Goal: Task Accomplishment & Management: Use online tool/utility

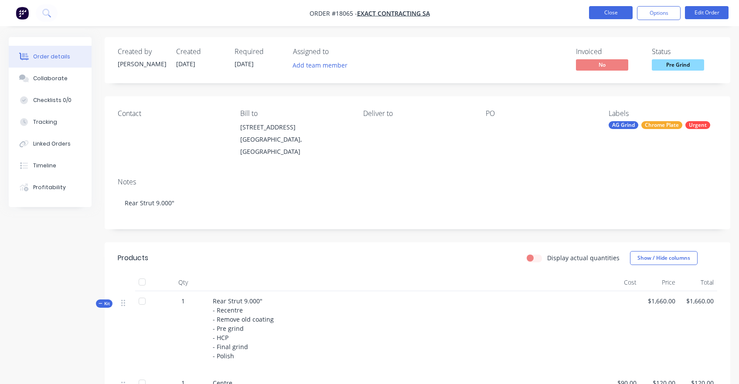
click at [611, 12] on button "Close" at bounding box center [611, 12] width 44 height 13
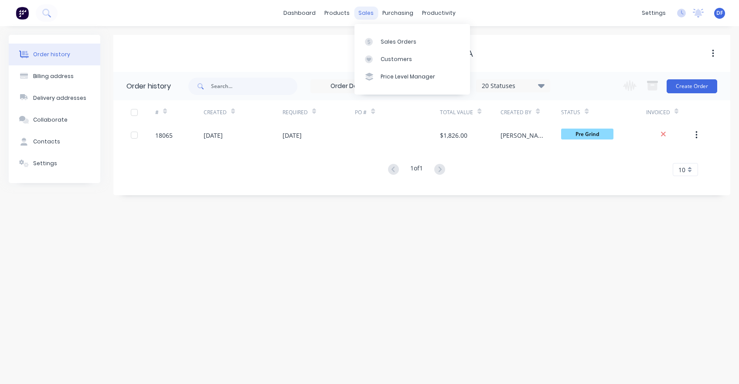
click at [361, 12] on div "sales" at bounding box center [366, 13] width 24 height 13
click at [383, 44] on div "Sales Orders" at bounding box center [399, 42] width 36 height 8
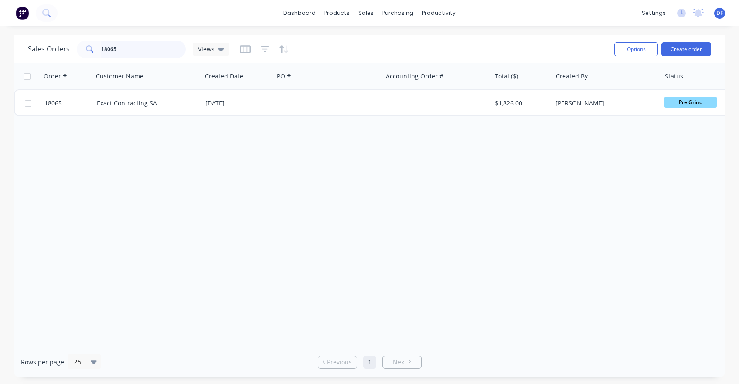
click at [120, 49] on input "18065" at bounding box center [143, 49] width 85 height 17
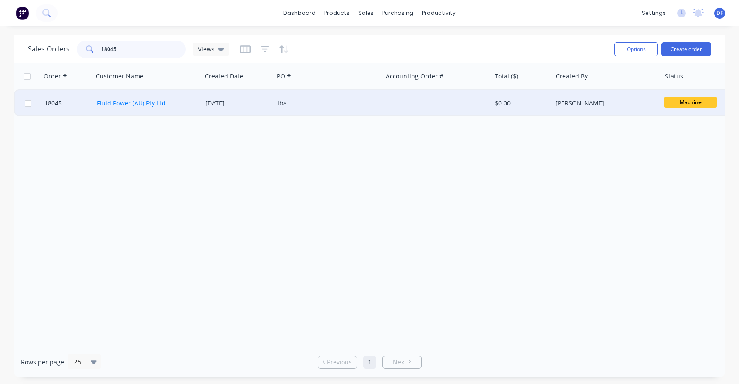
type input "18045"
click at [119, 104] on link "Fluid Power (AU) Pty Ltd" at bounding box center [131, 103] width 69 height 8
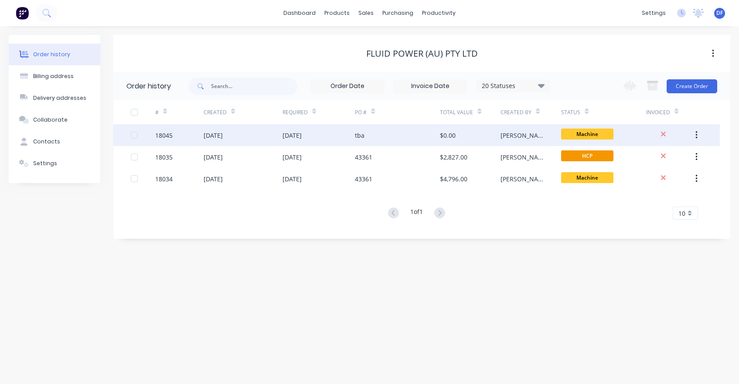
click at [223, 137] on div "[DATE]" at bounding box center [213, 135] width 19 height 9
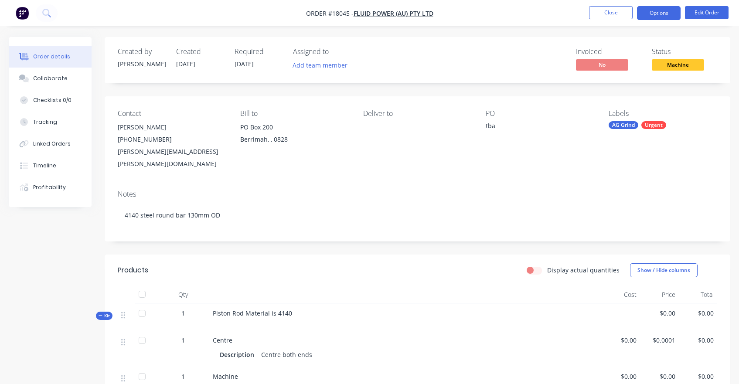
click at [675, 6] on button "Options" at bounding box center [659, 13] width 44 height 14
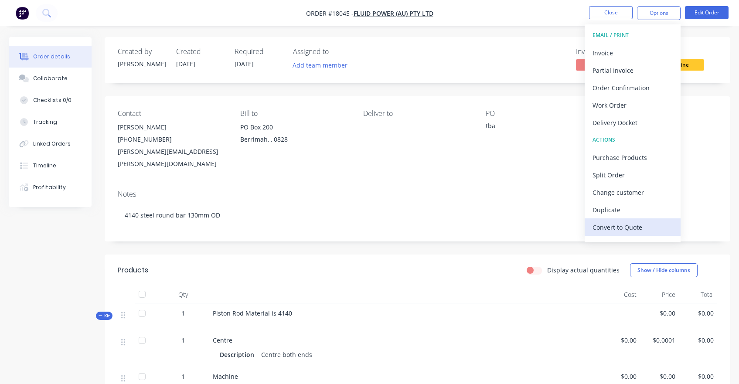
click at [616, 227] on div "Convert to Quote" at bounding box center [633, 227] width 80 height 13
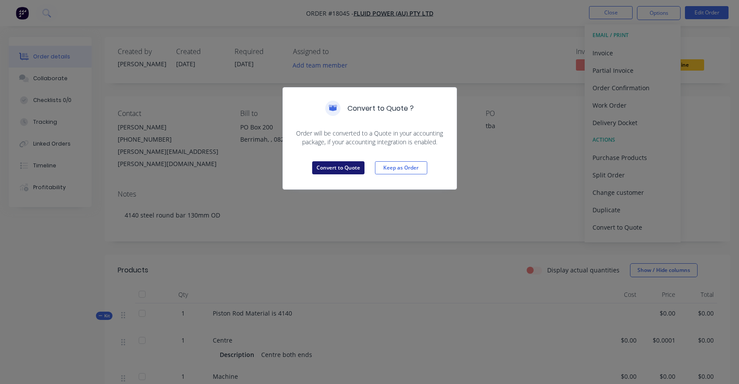
click at [327, 170] on button "Convert to Quote" at bounding box center [338, 167] width 52 height 13
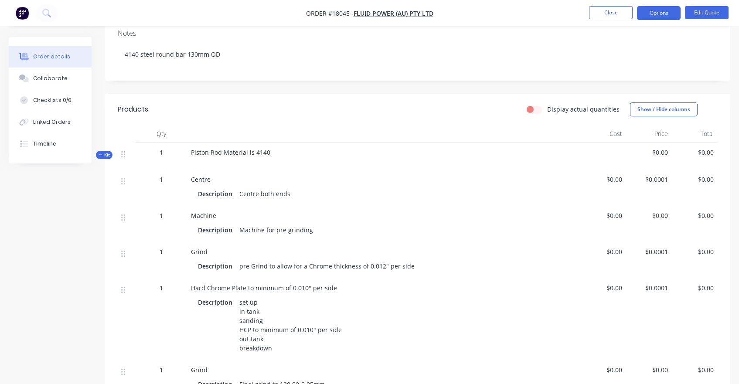
scroll to position [162, 0]
click at [275, 142] on div "Piston Rod Material is 4140" at bounding box center [384, 154] width 392 height 27
click at [273, 141] on div "Piston Rod Material is 4140" at bounding box center [384, 154] width 392 height 27
click at [706, 15] on button "Edit Quote" at bounding box center [707, 12] width 44 height 13
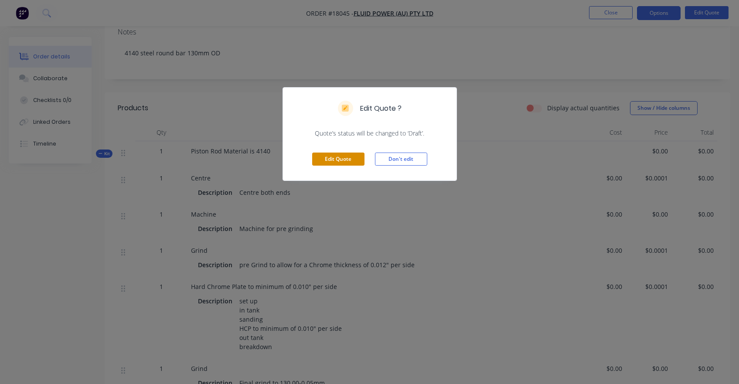
click at [321, 159] on button "Edit Quote" at bounding box center [338, 159] width 52 height 13
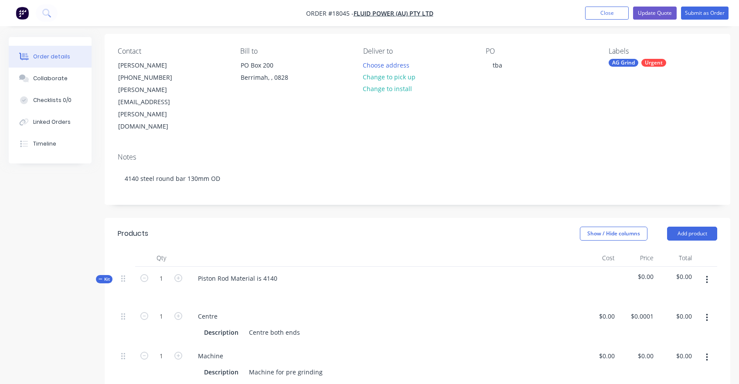
scroll to position [123, 0]
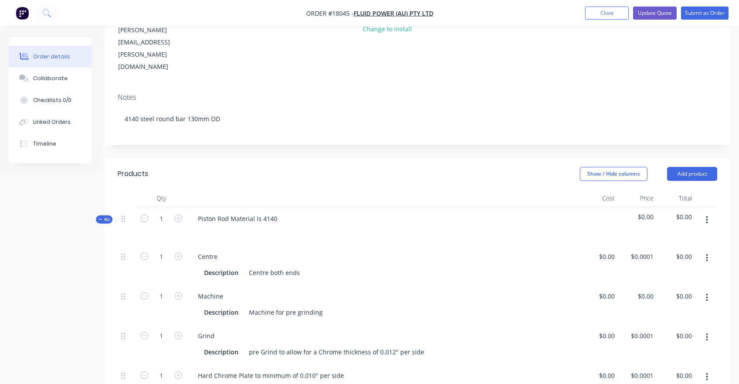
click at [285, 207] on div "Piston Rod Material is 4140" at bounding box center [384, 226] width 392 height 38
click at [281, 212] on div "Piston Rod Material is 4140" at bounding box center [237, 218] width 93 height 13
click at [231, 212] on div "Piston Rod Material is 4140" at bounding box center [237, 218] width 93 height 13
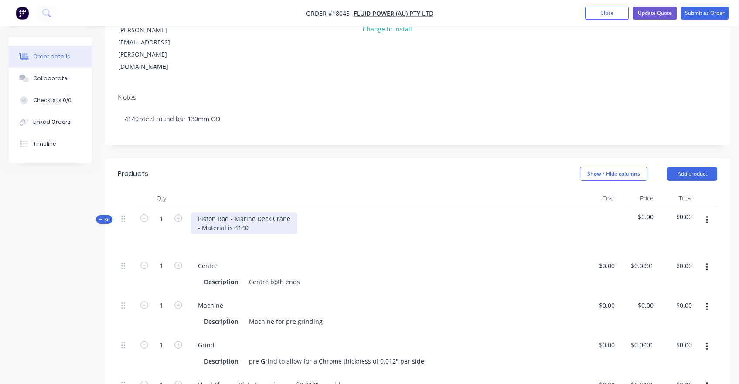
click at [233, 212] on div "Piston Rod - Marine Deck Crane - Material is 4140" at bounding box center [244, 223] width 106 height 22
click at [278, 212] on div "Piston Rod - Marine Deck Crane - Material is hardened 4140" at bounding box center [244, 223] width 106 height 22
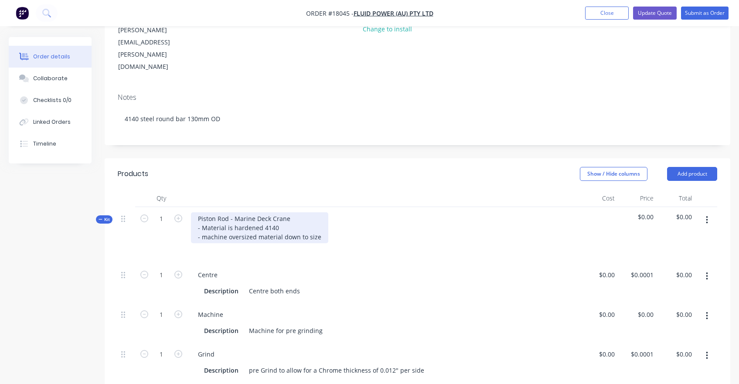
click at [282, 212] on div "Piston Rod - Marine Deck Crane - Material is hardened 4140 - machine oversized …" at bounding box center [259, 227] width 137 height 31
click at [316, 212] on div "Piston Rod - Marine Deck Crane - Material is hardened 4140 - apply centres x 2 …" at bounding box center [286, 227] width 191 height 31
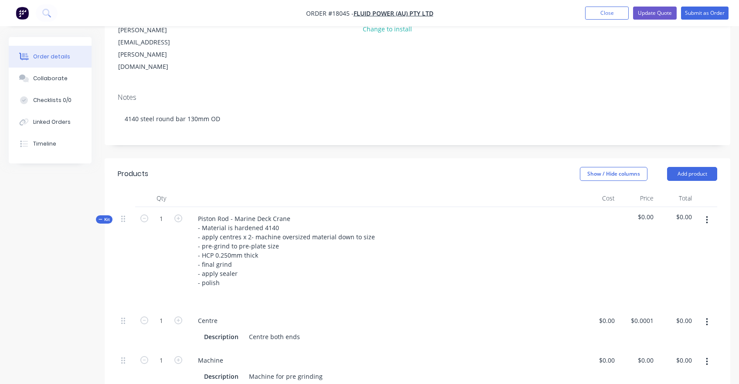
click at [402, 289] on div at bounding box center [383, 295] width 385 height 13
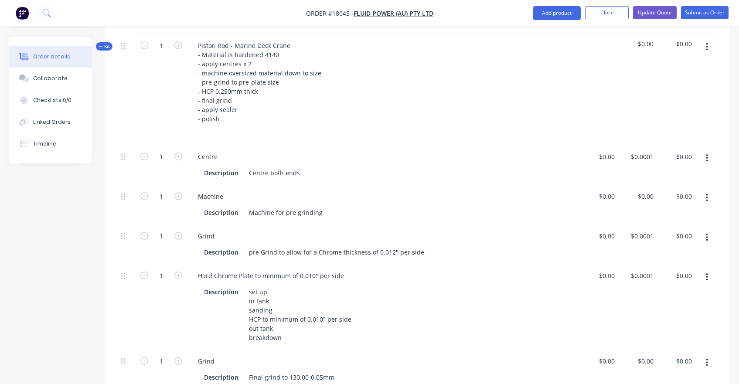
scroll to position [350, 0]
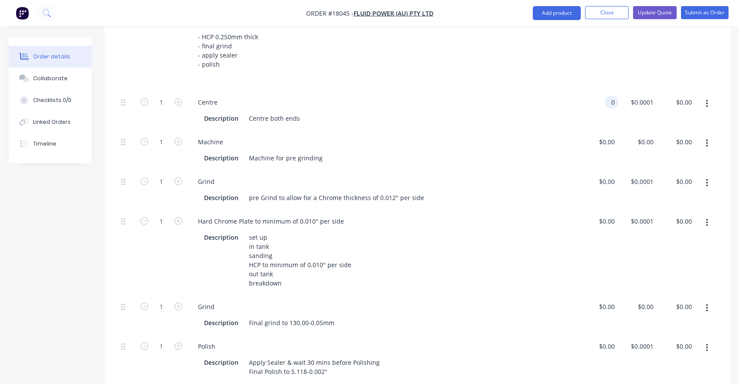
click at [610, 96] on input "0" at bounding box center [613, 102] width 10 height 13
type input "$200.00"
type input "200"
type input "$200.00"
type input "2"
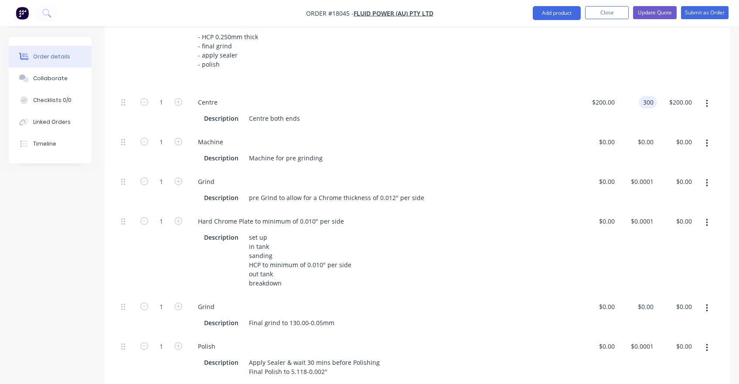
type input "$300.00"
click at [567, 133] on div "Machine Description Machine for pre grinding" at bounding box center [384, 150] width 392 height 40
click at [603, 130] on div "0 $0.00" at bounding box center [599, 150] width 38 height 40
type input "$550.00"
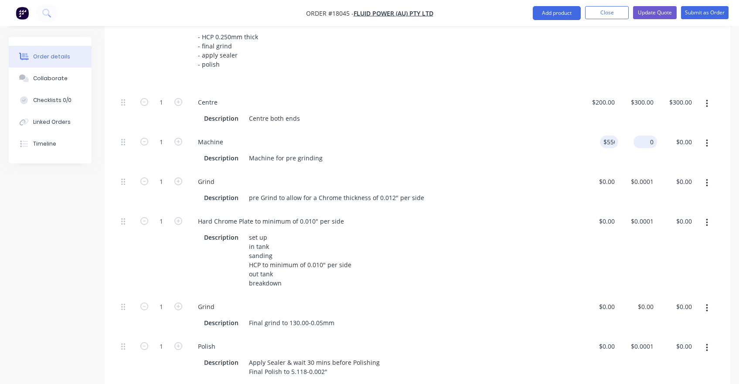
type input "550"
type input "$550.00"
click at [641, 136] on div "550 $0.00" at bounding box center [646, 142] width 24 height 13
type input "$715.00"
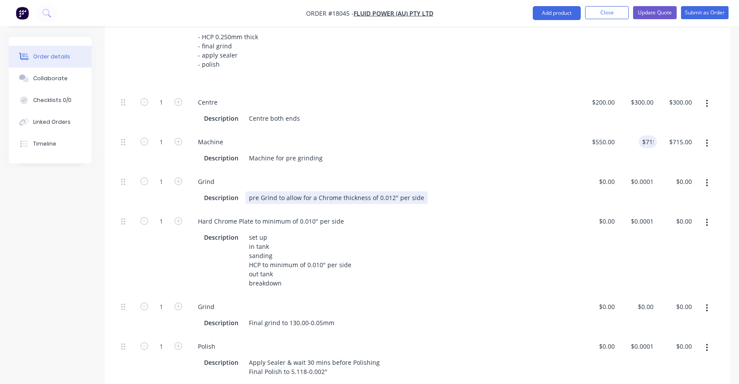
click at [510, 191] on div "Description pre Grind to allow for a Chrome thickness of 0.012" per side" at bounding box center [382, 197] width 363 height 13
click at [610, 175] on input "0" at bounding box center [608, 181] width 20 height 13
drag, startPoint x: 603, startPoint y: 372, endPoint x: 614, endPoint y: 143, distance: 230.1
click at [614, 175] on input "0" at bounding box center [613, 181] width 10 height 13
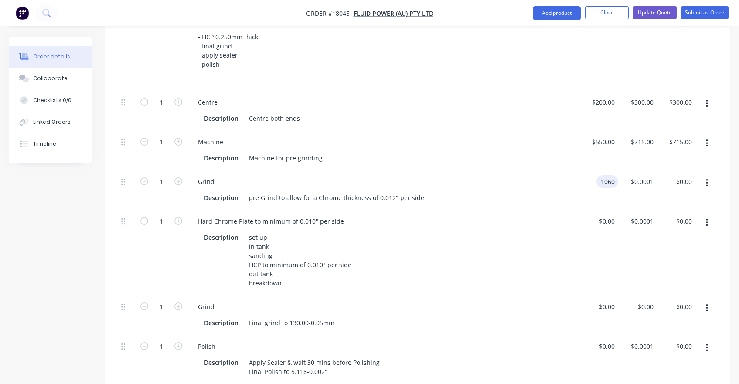
type input "$1,060.00"
click at [627, 170] on div "$1,060.00 $0.0001" at bounding box center [637, 190] width 38 height 40
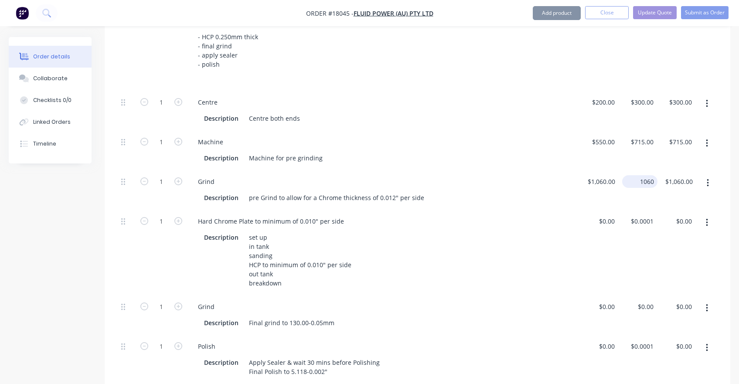
click at [642, 175] on input "1060" at bounding box center [642, 181] width 32 height 13
click at [642, 175] on input "1060" at bounding box center [647, 181] width 18 height 13
type input "$0.001"
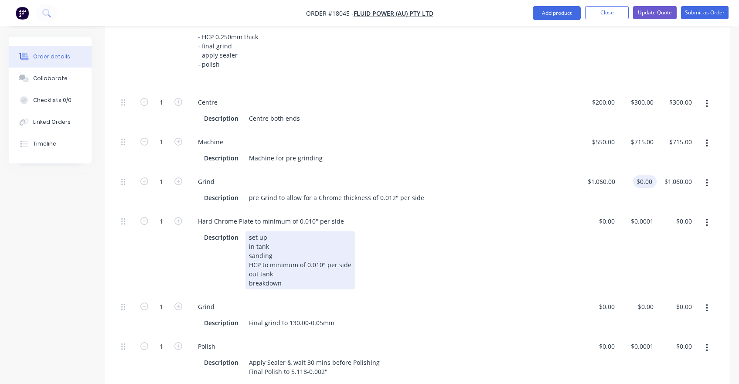
type input "$0.00"
click at [576, 210] on div "Hard Chrome Plate to minimum of 0.010" per side Description set up in tank sand…" at bounding box center [384, 252] width 392 height 85
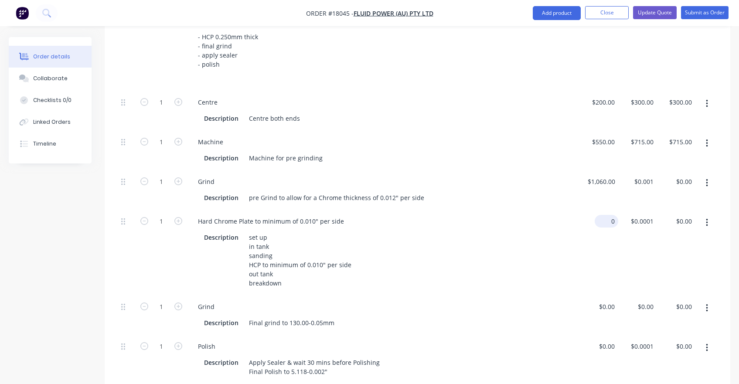
click at [604, 210] on div "0 $0.00" at bounding box center [599, 252] width 38 height 85
type input "$3,600.00"
click at [617, 210] on div "$3,600.00 3600" at bounding box center [599, 252] width 38 height 85
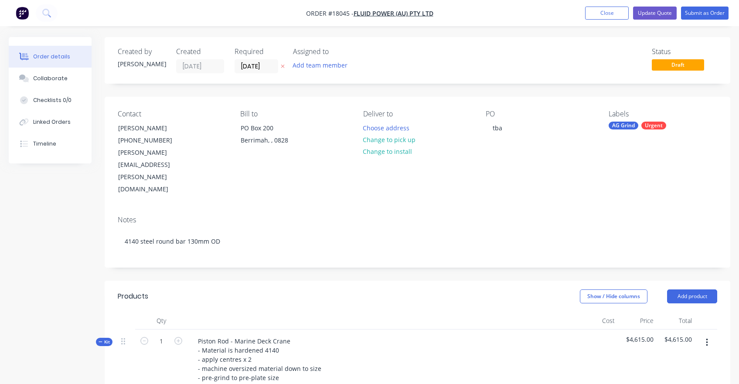
scroll to position [0, 0]
click at [648, 15] on button "Update Quote" at bounding box center [655, 13] width 44 height 13
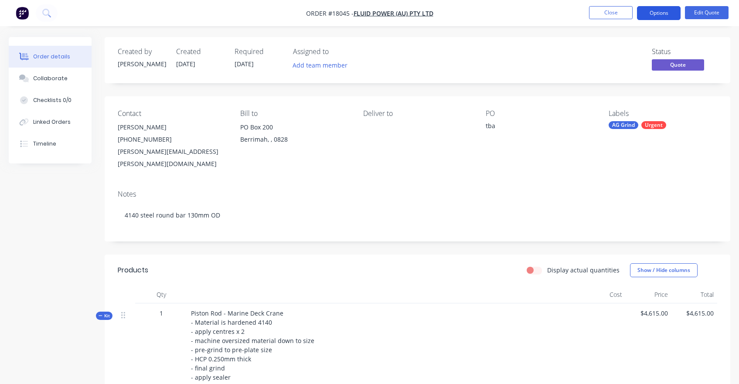
click at [655, 18] on button "Options" at bounding box center [659, 13] width 44 height 14
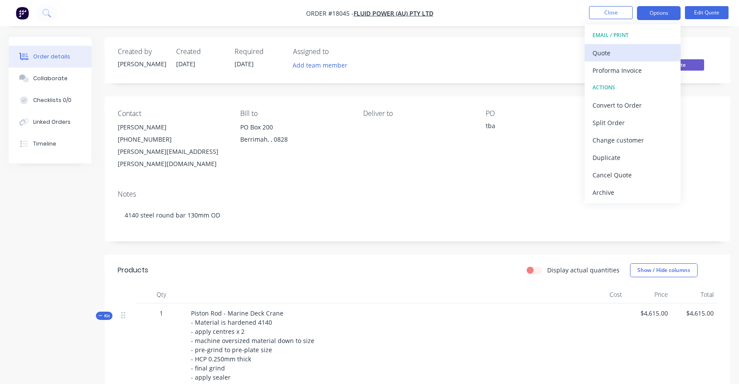
click at [607, 57] on div "Quote" at bounding box center [633, 53] width 80 height 13
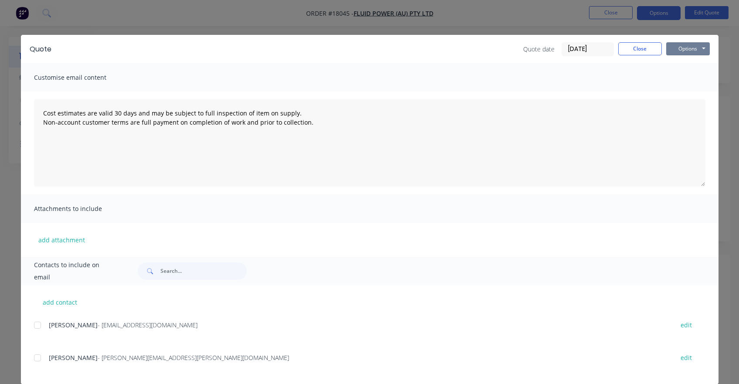
click at [697, 47] on button "Options" at bounding box center [688, 48] width 44 height 13
click at [682, 78] on button "Print" at bounding box center [694, 79] width 56 height 14
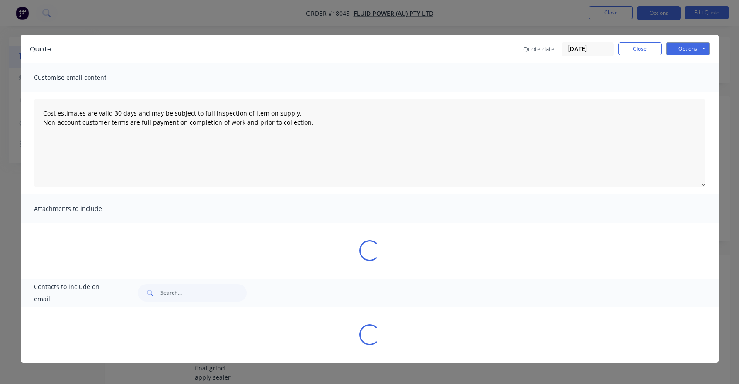
type textarea "Cost estimates are valid 30 days and may be subject to full inspection of item …"
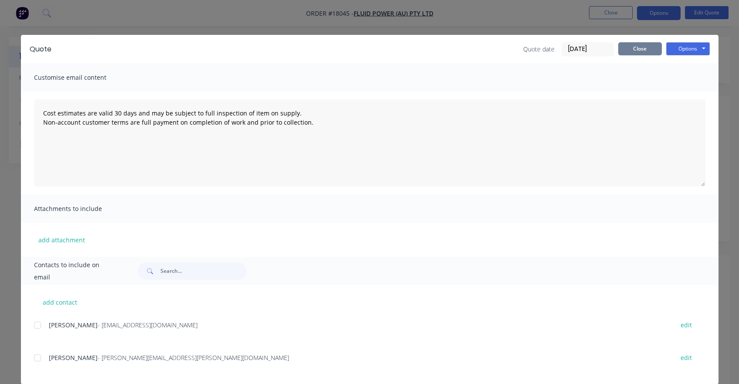
click at [643, 48] on button "Close" at bounding box center [640, 48] width 44 height 13
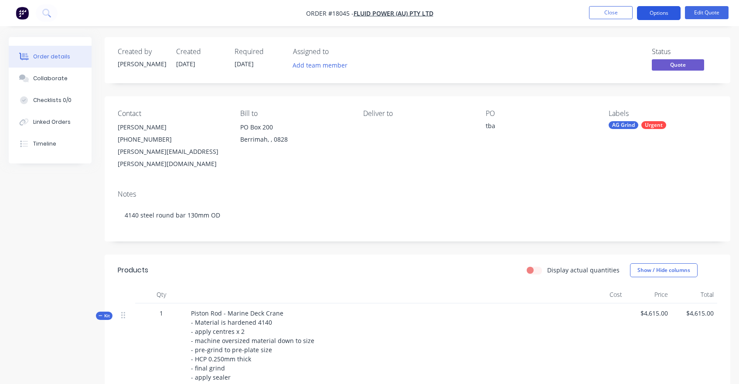
click at [658, 10] on button "Options" at bounding box center [659, 13] width 44 height 14
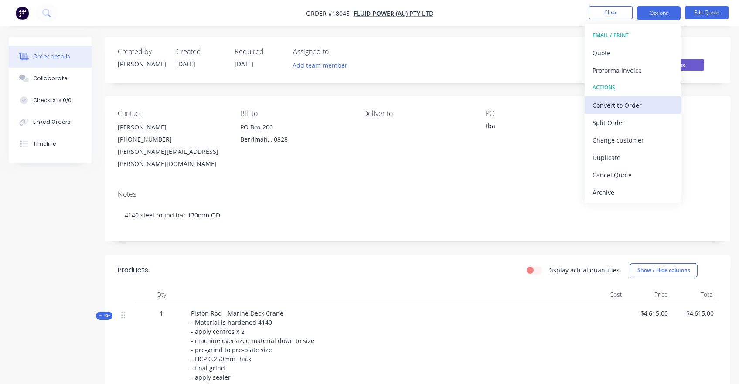
click at [629, 107] on div "Convert to Order" at bounding box center [633, 105] width 80 height 13
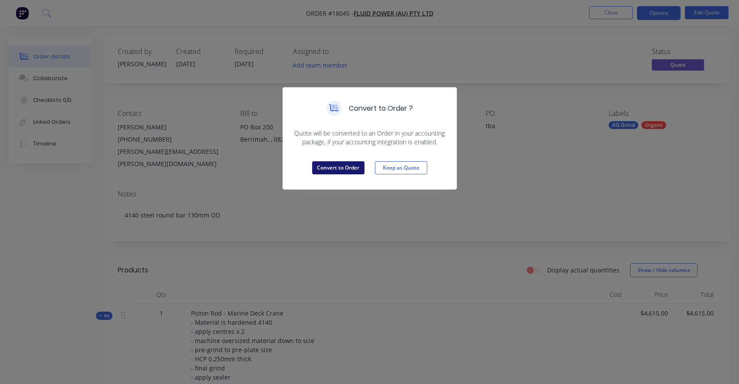
click at [336, 170] on button "Convert to Order" at bounding box center [338, 167] width 52 height 13
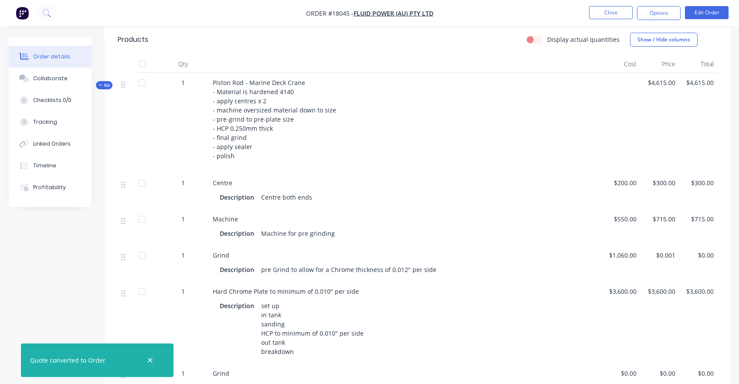
scroll to position [232, 0]
